Goal: Task Accomplishment & Management: Use online tool/utility

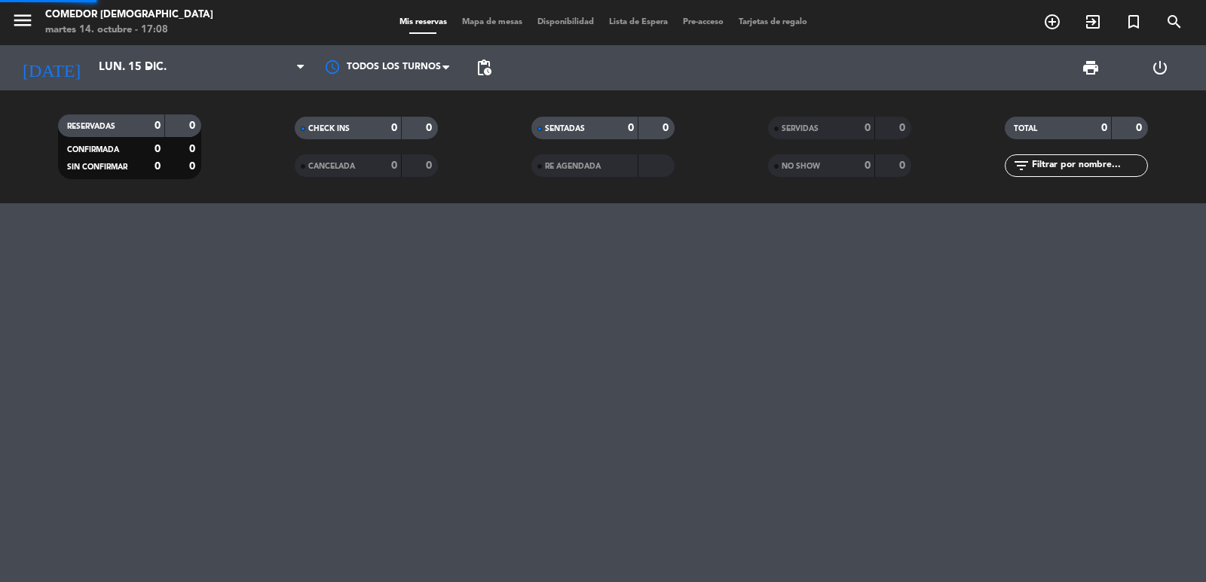
click at [143, 72] on icon "arrow_drop_down" at bounding box center [149, 68] width 18 height 18
click at [142, 72] on icon "arrow_drop_down" at bounding box center [149, 68] width 18 height 18
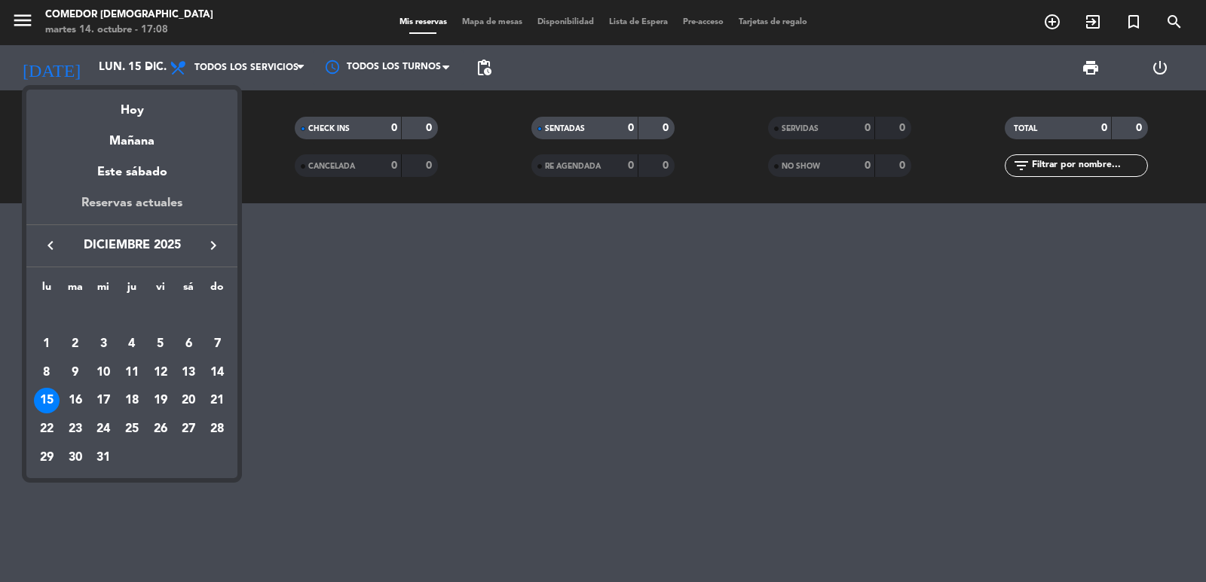
click at [132, 194] on div "Reservas actuales" at bounding box center [131, 209] width 211 height 31
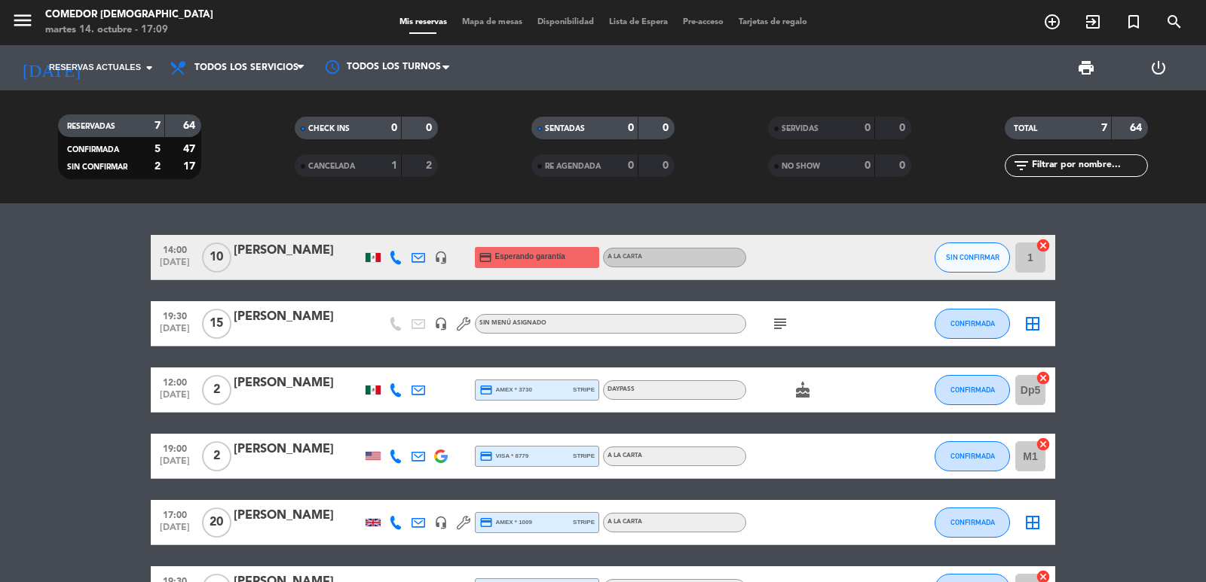
click at [298, 250] on div "[PERSON_NAME]" at bounding box center [298, 251] width 128 height 20
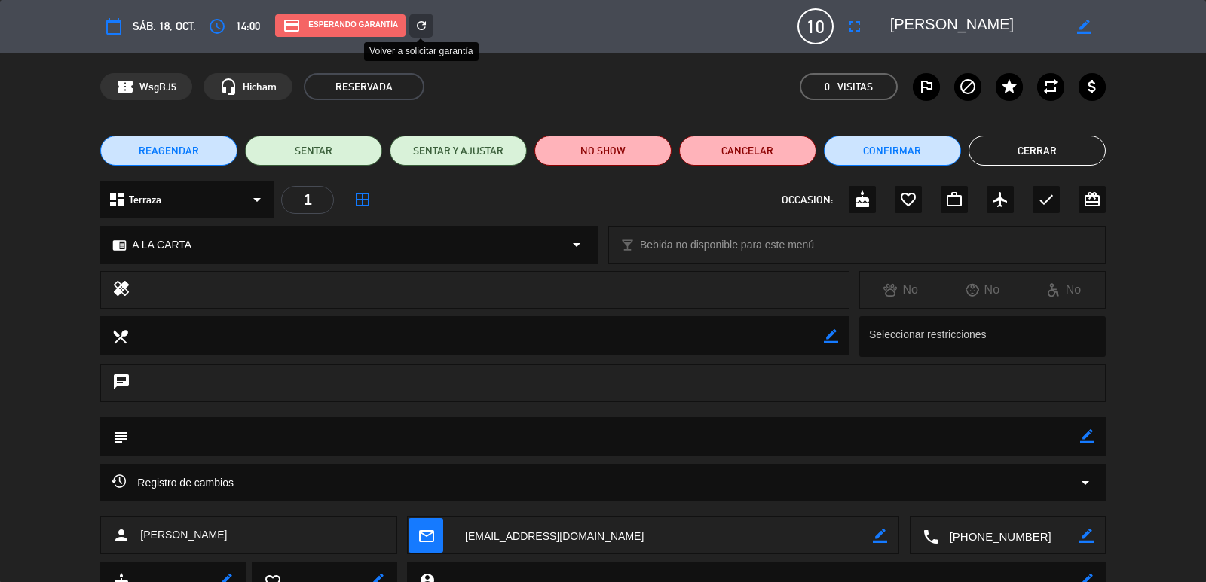
click at [418, 28] on icon "refresh" at bounding box center [421, 26] width 14 height 14
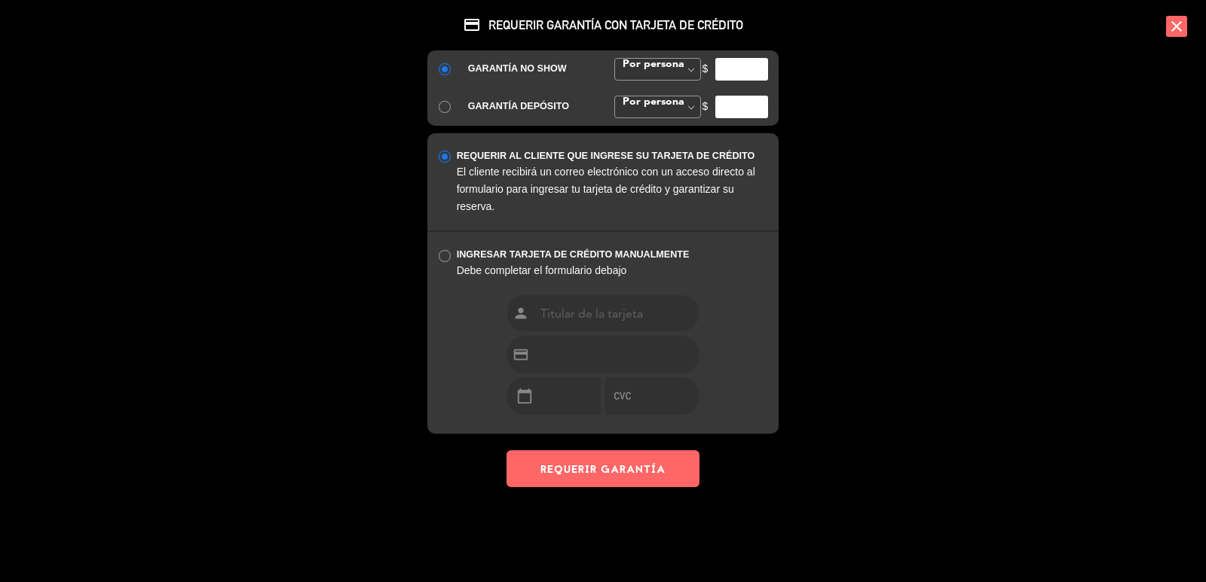
click at [749, 66] on input "number" at bounding box center [741, 69] width 53 height 23
type input "200"
click at [607, 469] on button "REQUERIR GARANTÍA" at bounding box center [602, 469] width 193 height 37
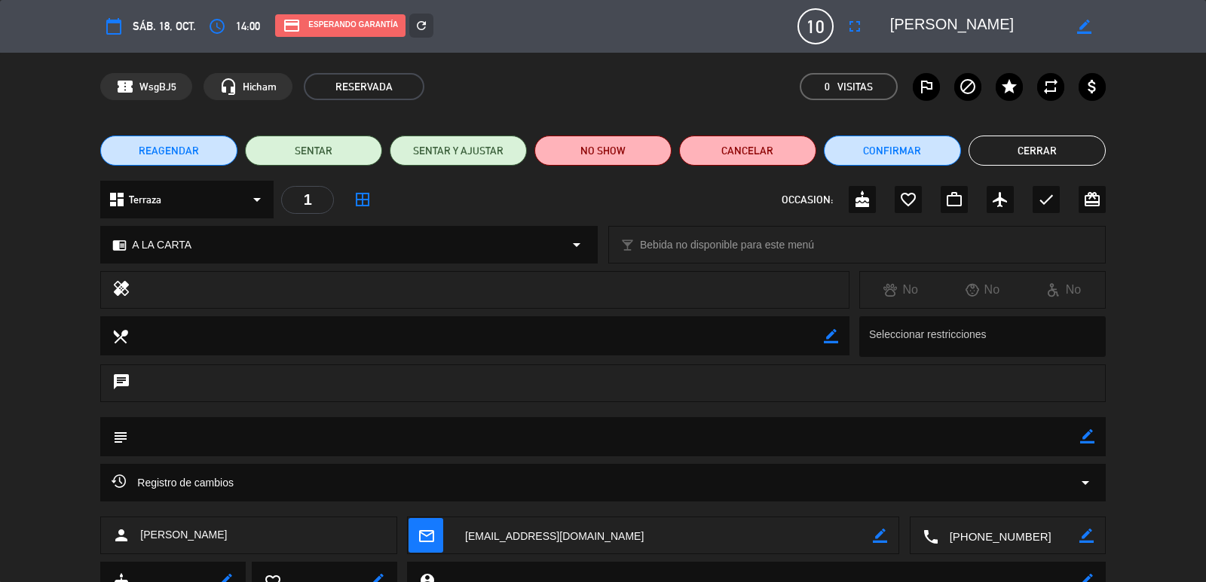
click at [1083, 145] on button "Cerrar" at bounding box center [1036, 151] width 137 height 30
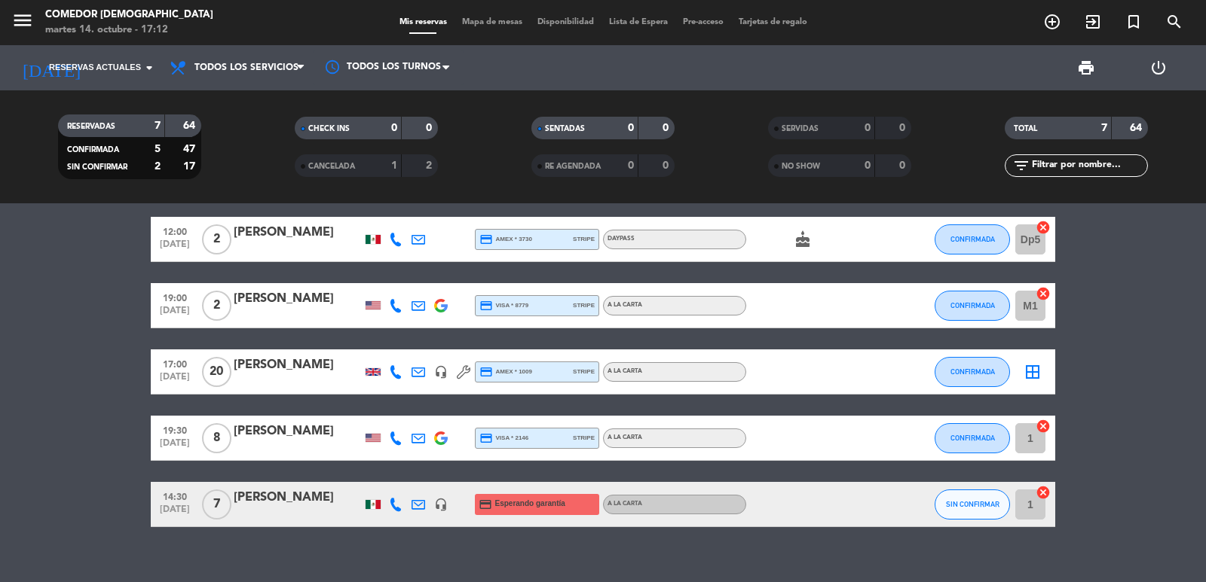
scroll to position [171, 0]
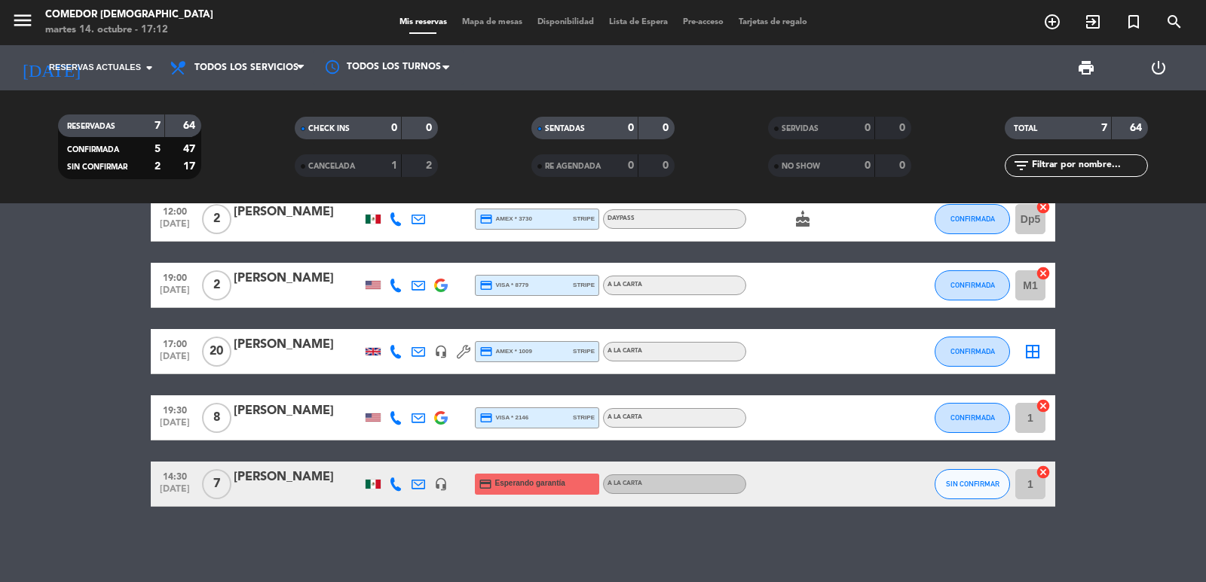
click at [261, 485] on div "[PERSON_NAME]" at bounding box center [298, 478] width 128 height 20
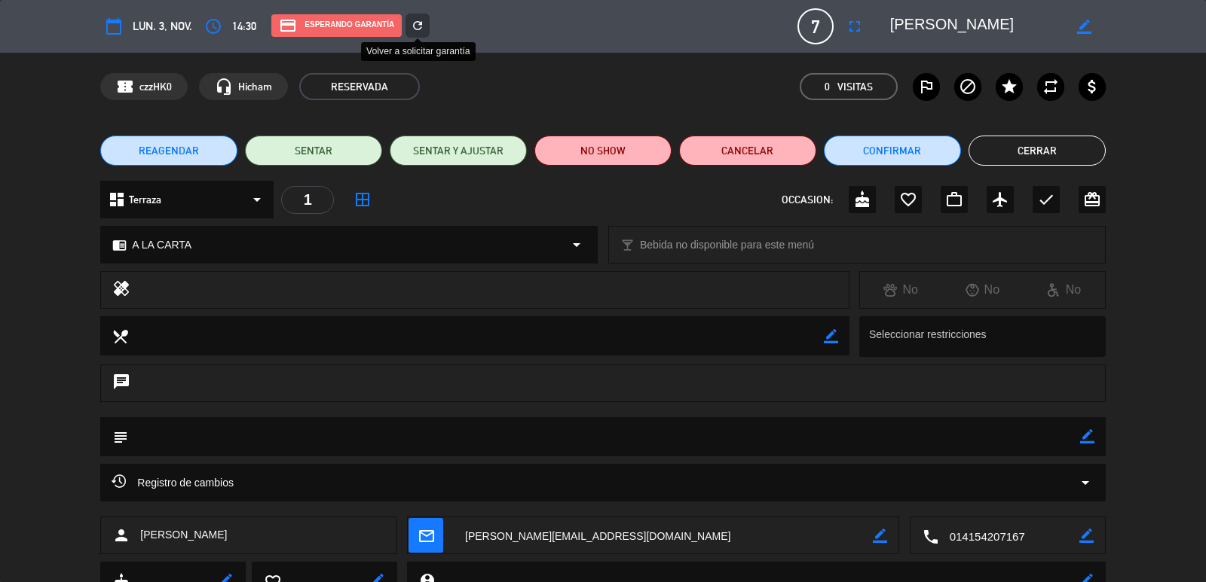
click at [420, 16] on div "refresh" at bounding box center [417, 26] width 24 height 24
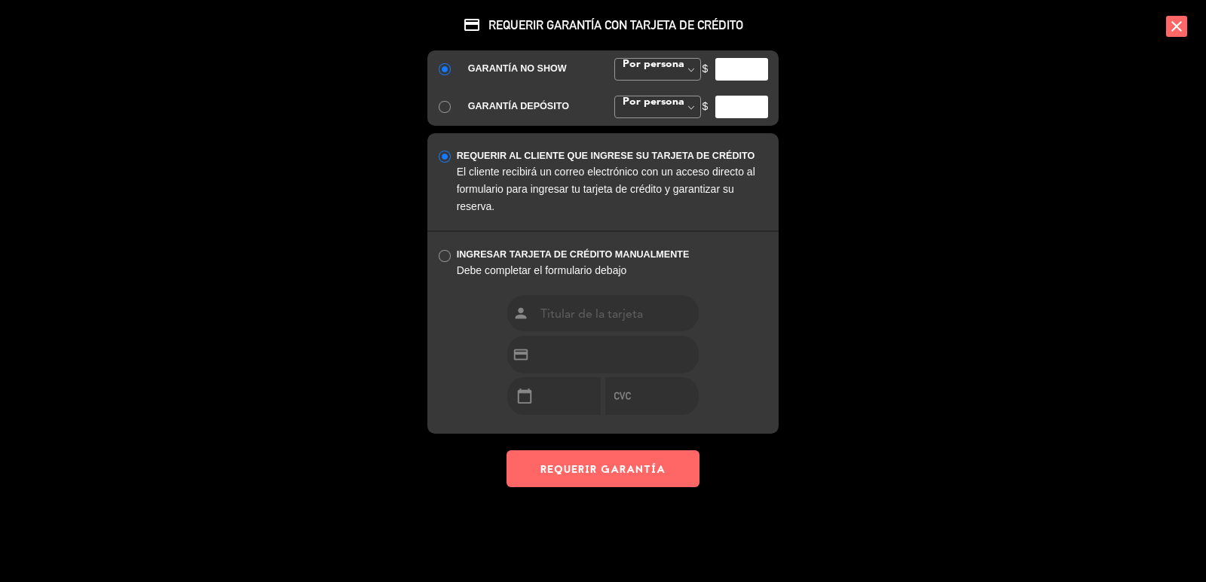
click at [739, 82] on div "GARANTÍA NO SHOW Por persona Monto Fijo Por persona Por persona [PERSON_NAME] $" at bounding box center [602, 69] width 351 height 38
click at [743, 75] on input "number" at bounding box center [741, 69] width 53 height 23
type input "200"
drag, startPoint x: 608, startPoint y: 467, endPoint x: 616, endPoint y: 466, distance: 7.6
click at [610, 467] on button "REQUERIR GARANTÍA" at bounding box center [602, 469] width 193 height 37
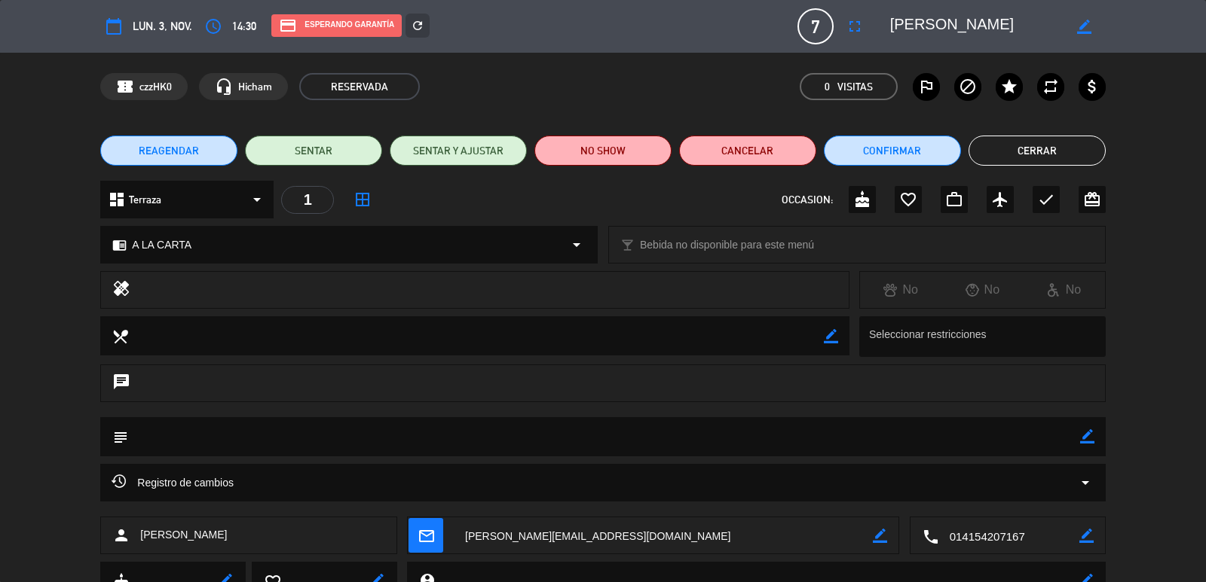
click at [1043, 162] on button "Cerrar" at bounding box center [1036, 151] width 137 height 30
